Goal: Check status

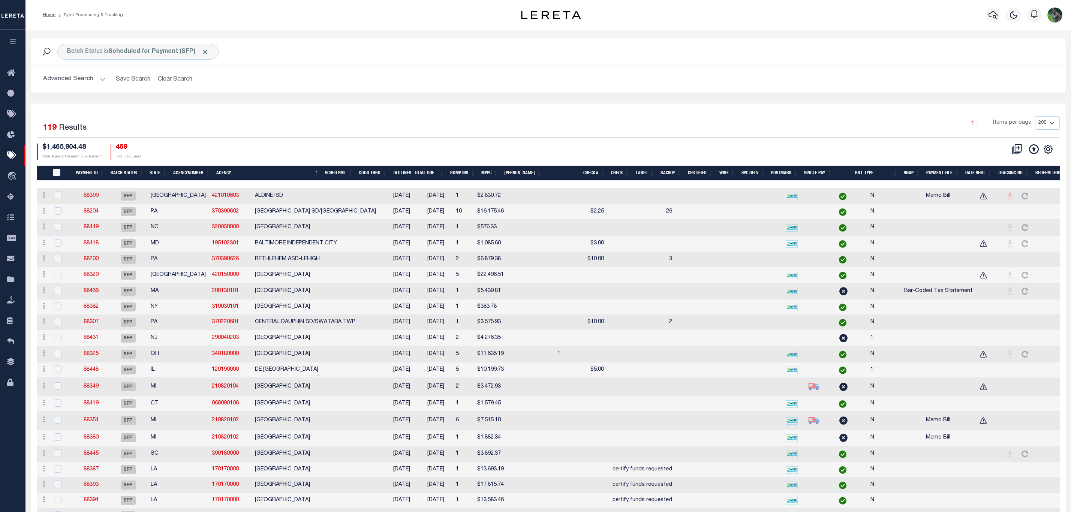
select select "200"
click at [11, 168] on link "travel_explore Order Management System" at bounding box center [12, 176] width 25 height 21
click at [18, 155] on icon at bounding box center [13, 155] width 12 height 9
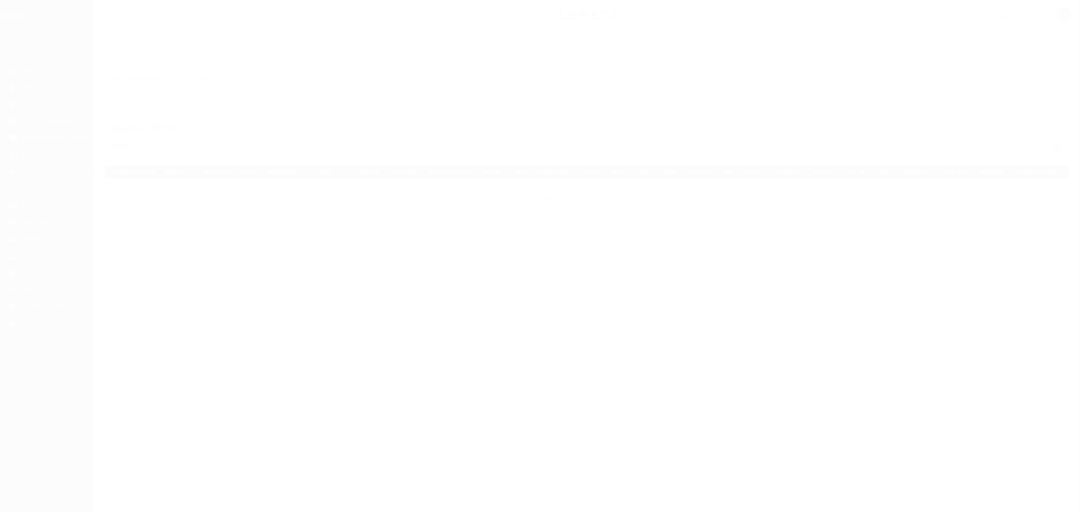
select select "200"
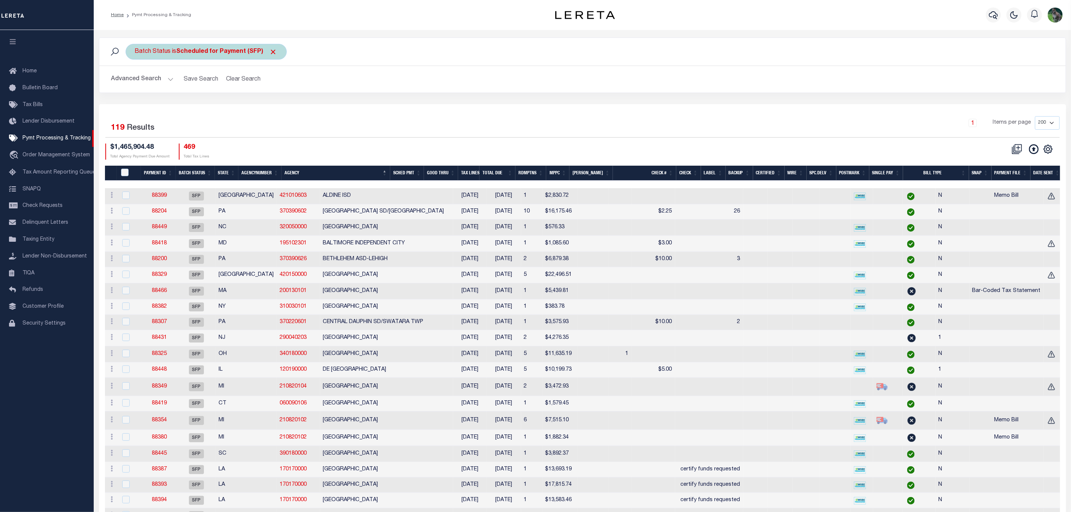
click at [197, 51] on b "Scheduled for Payment (SFP)" at bounding box center [227, 52] width 101 height 6
click at [202, 84] on select "Awaiting Funds (AWF) Cleared and Complete (CAC) New Check Needed (NCN) Payment …" at bounding box center [190, 88] width 110 height 14
click at [135, 82] on select "Awaiting Funds (AWF) Cleared and Complete (CAC) New Check Needed (NCN) Payment …" at bounding box center [190, 88] width 110 height 14
click at [201, 89] on select "Awaiting Funds (AWF) Cleared and Complete (CAC) New Check Needed (NCN) Payment …" at bounding box center [190, 88] width 110 height 14
select select "RFP"
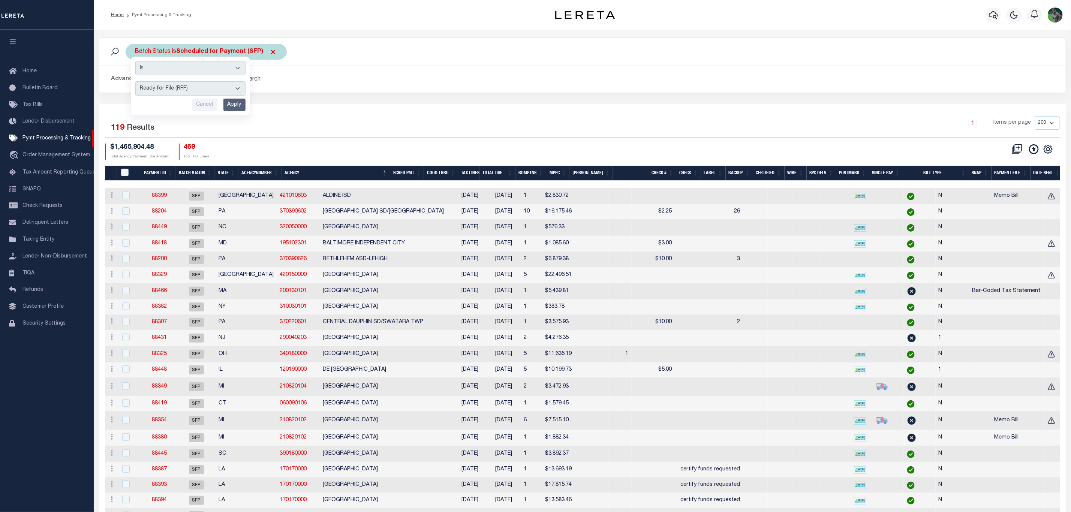
click at [135, 82] on select "Awaiting Funds (AWF) Cleared and Complete (CAC) New Check Needed (NCN) Payment …" at bounding box center [190, 88] width 110 height 14
click at [233, 103] on input "Apply" at bounding box center [234, 105] width 22 height 12
